Goal: Task Accomplishment & Management: Manage account settings

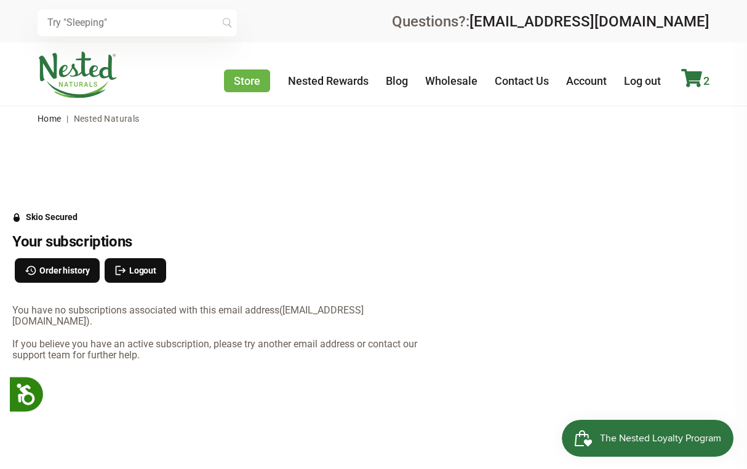
click at [689, 76] on icon at bounding box center [691, 78] width 21 height 18
